Goal: Information Seeking & Learning: Learn about a topic

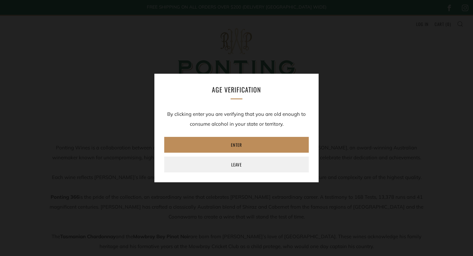
click at [242, 142] on link "Enter" at bounding box center [236, 145] width 145 height 16
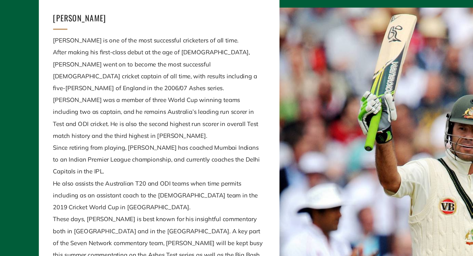
scroll to position [361, 0]
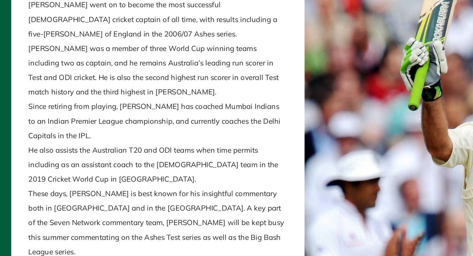
click at [150, 127] on p "[PERSON_NAME] is one of the most successful cricketers of all time. After makin…" at bounding box center [132, 173] width 176 height 286
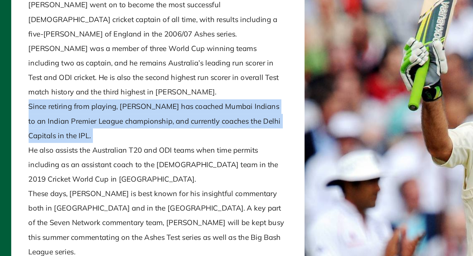
copy p "Since retiring from playing, [PERSON_NAME] has coached Mumbai Indians to an Ind…"
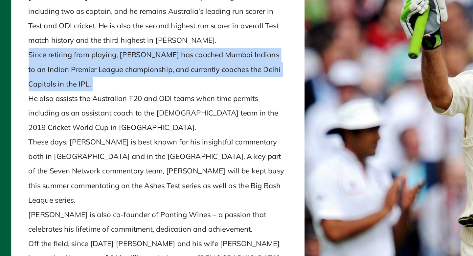
scroll to position [365, 0]
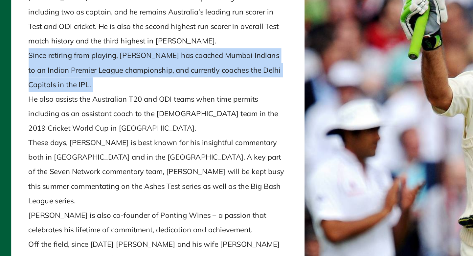
click at [121, 187] on p "[PERSON_NAME] is one of the most successful cricketers of all time. After makin…" at bounding box center [132, 169] width 176 height 286
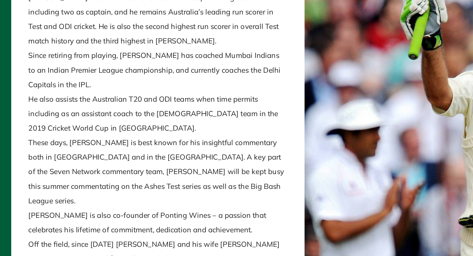
click at [121, 187] on p "[PERSON_NAME] is one of the most successful cricketers of all time. After makin…" at bounding box center [132, 169] width 176 height 286
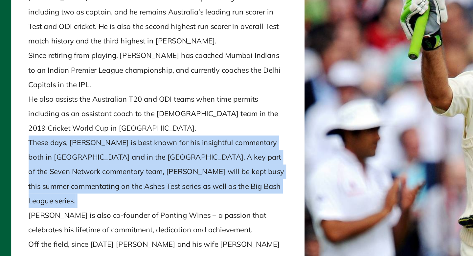
copy p "These days, [PERSON_NAME] is best known for his insightful commentary both in […"
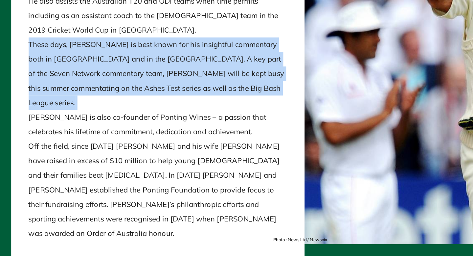
scroll to position [437, 0]
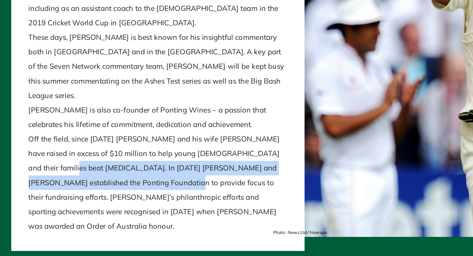
drag, startPoint x: 100, startPoint y: 192, endPoint x: 39, endPoint y: 182, distance: 61.9
click at [39, 182] on div "[PERSON_NAME] [PERSON_NAME] is one of the most successful cricketers of all tim…" at bounding box center [132, 87] width 200 height 329
click at [197, 171] on p "[PERSON_NAME] is one of the most successful cricketers of all time. After makin…" at bounding box center [132, 97] width 176 height 286
copy p "In [DATE] [PERSON_NAME] and [PERSON_NAME] established the Ponting Foundation to…"
click at [105, 141] on p "[PERSON_NAME] is one of the most successful cricketers of all time. After makin…" at bounding box center [132, 97] width 176 height 286
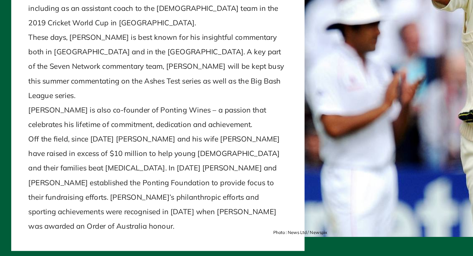
click at [105, 141] on p "[PERSON_NAME] is one of the most successful cricketers of all time. After makin…" at bounding box center [132, 97] width 176 height 286
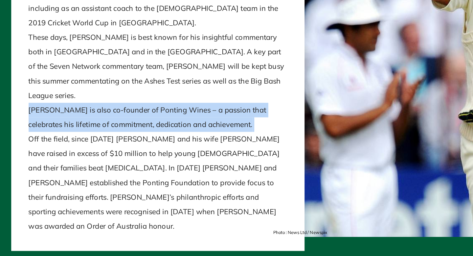
copy p "[PERSON_NAME] is also co-founder of Ponting Wines – a passion that celebrates h…"
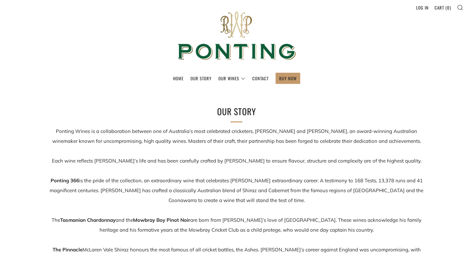
scroll to position [0, 0]
